Goal: Obtain resource: Download file/media

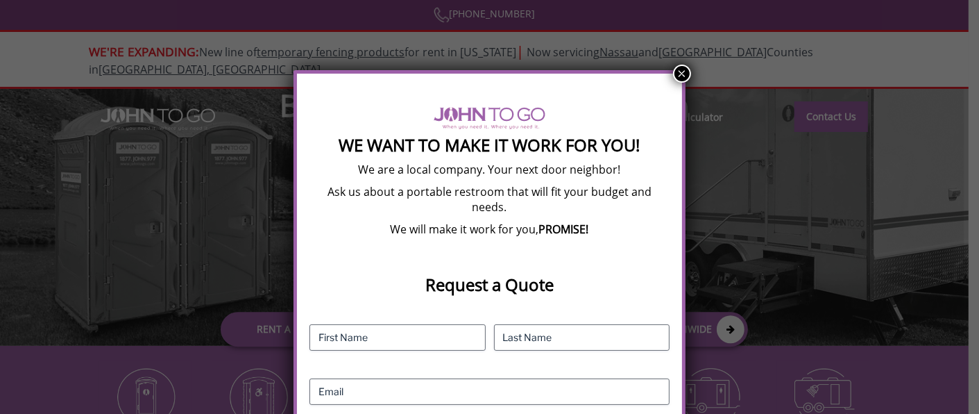
click at [677, 71] on button "×" at bounding box center [682, 74] width 18 height 18
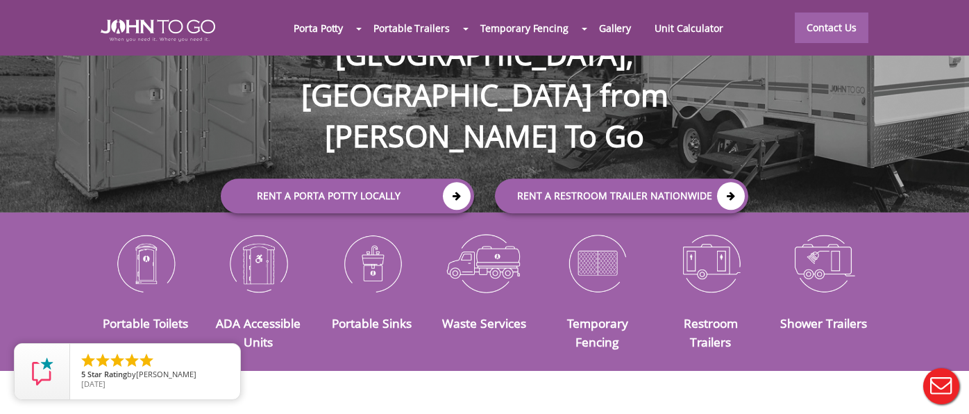
scroll to position [139, 0]
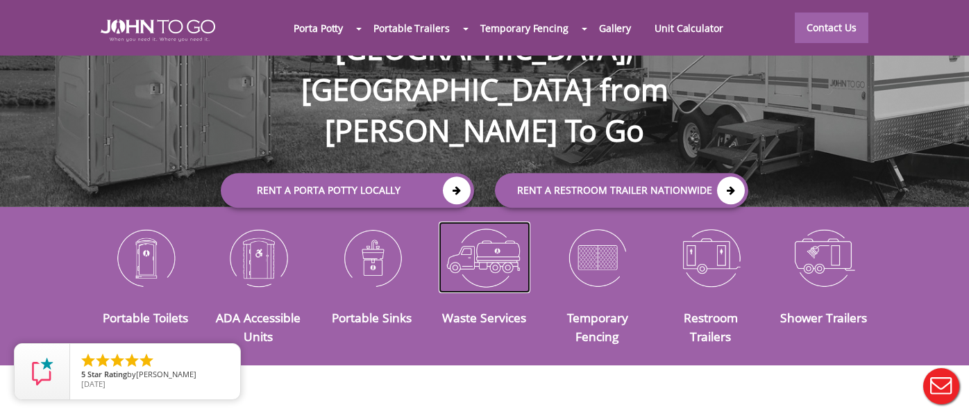
click at [480, 246] on img at bounding box center [485, 257] width 92 height 72
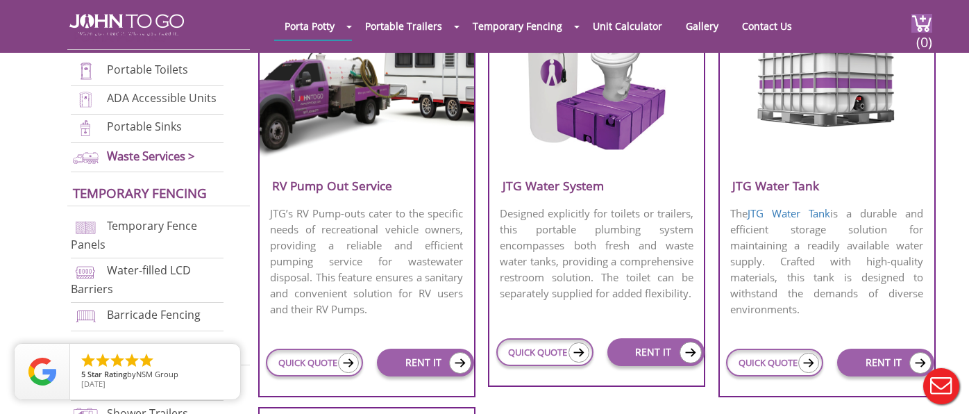
scroll to position [694, 0]
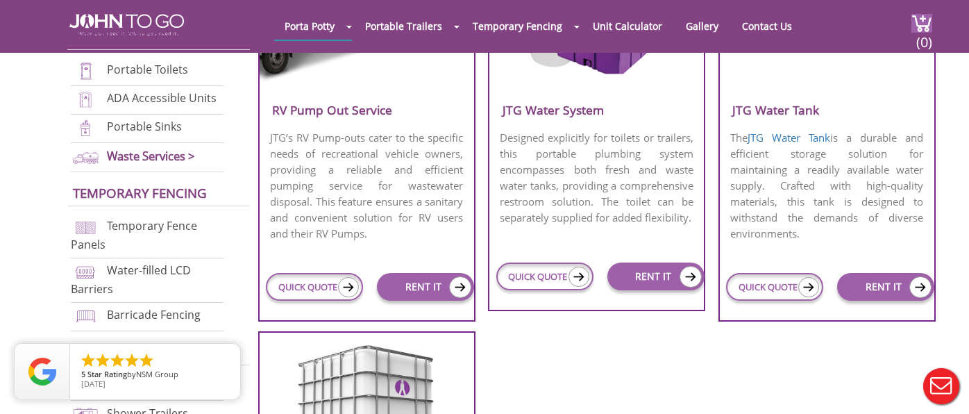
click at [847, 187] on p "The JTG Water Tank is a durable and efficient storage solution for maintaining …" at bounding box center [827, 185] width 214 height 114
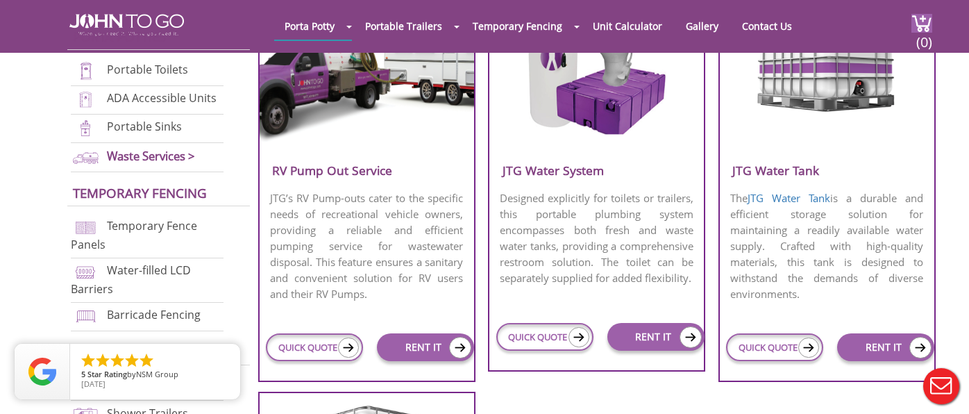
scroll to position [555, 0]
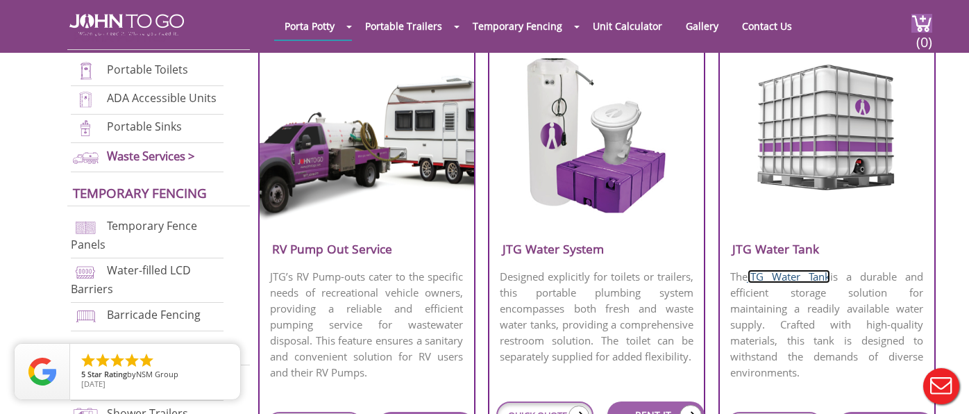
click at [809, 275] on link "JTG Water Tank" at bounding box center [788, 276] width 83 height 14
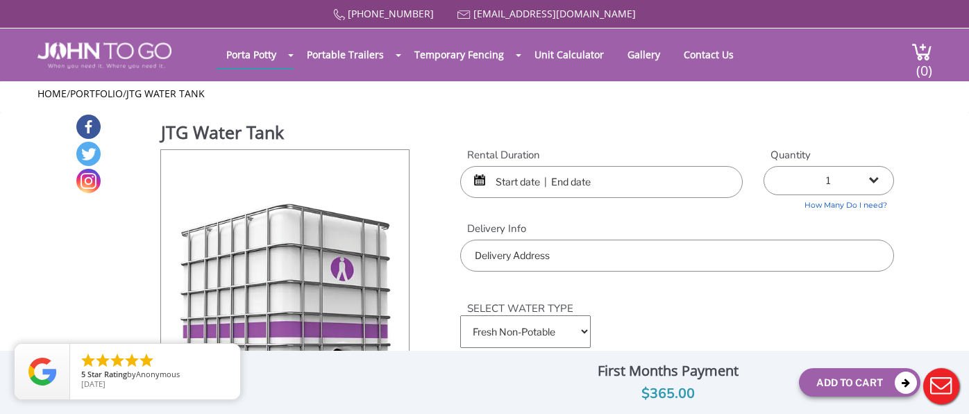
drag, startPoint x: 572, startPoint y: 328, endPoint x: 583, endPoint y: 327, distance: 10.5
click at [572, 328] on select "Fresh Non-Potable Saltwater" at bounding box center [525, 331] width 130 height 33
click at [639, 306] on h3 "SELECT WATER TYPE" at bounding box center [677, 300] width 434 height 30
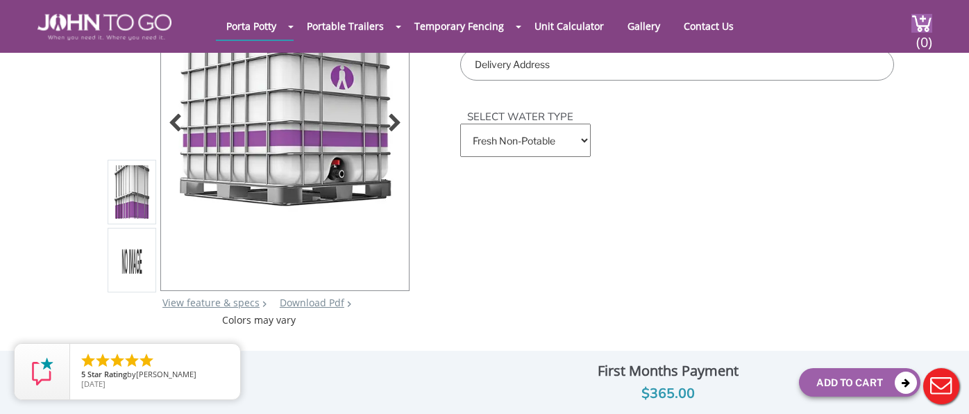
scroll to position [208, 0]
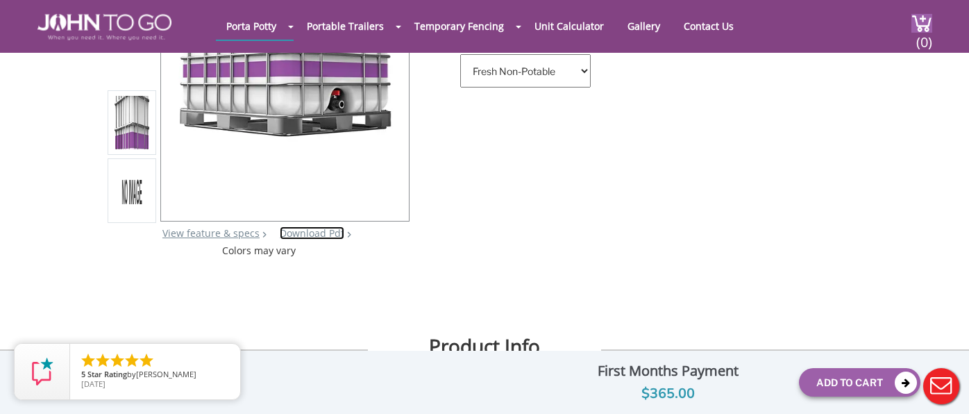
click at [300, 232] on link "Download Pdf" at bounding box center [312, 232] width 65 height 13
click at [230, 236] on link "View feature & specs" at bounding box center [210, 232] width 97 height 13
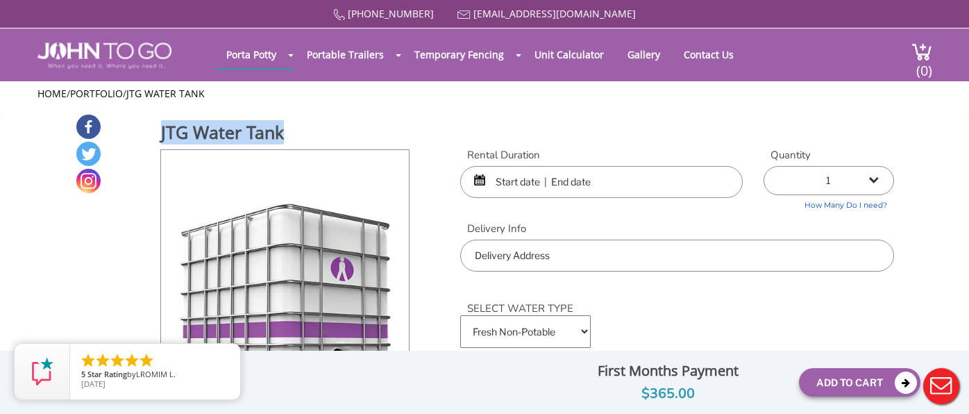
drag, startPoint x: 305, startPoint y: 130, endPoint x: 161, endPoint y: 127, distance: 144.4
click at [161, 127] on h1 "JTG Water Tank" at bounding box center [286, 134] width 250 height 28
copy h1 "JTG Water Tank"
